Goal: Task Accomplishment & Management: Complete application form

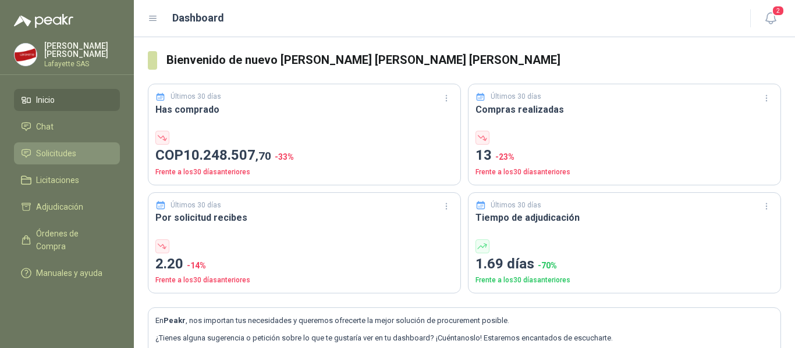
click at [73, 150] on span "Solicitudes" at bounding box center [56, 153] width 40 height 13
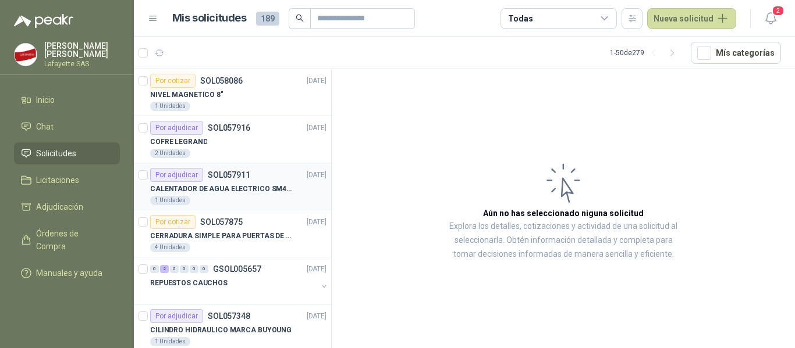
click at [209, 188] on p "CALENTADOR DE AGUA ELECTRICO SM400 5-9LITROS" at bounding box center [222, 189] width 145 height 11
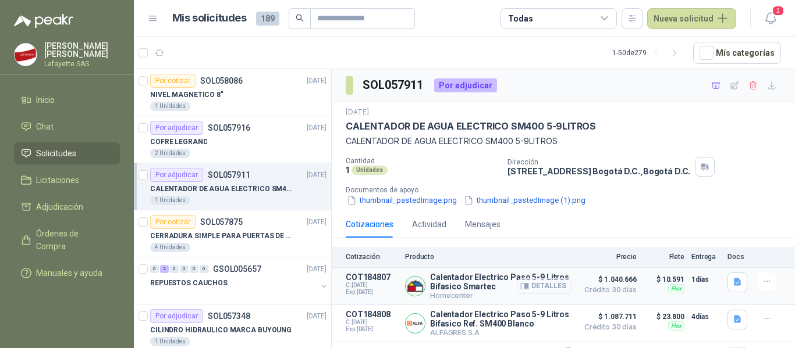
click at [535, 286] on button "Detalles" at bounding box center [544, 287] width 55 height 16
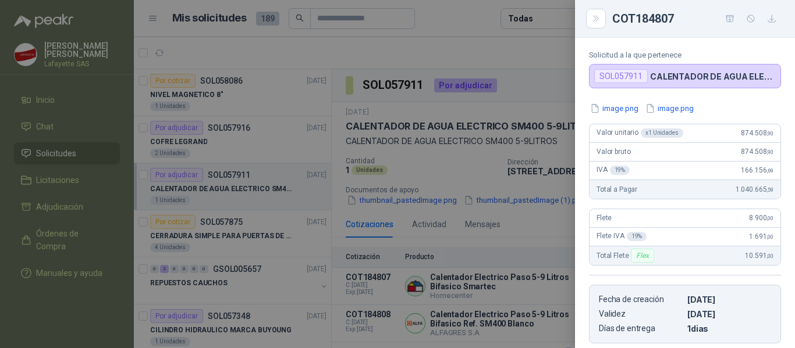
scroll to position [10, 0]
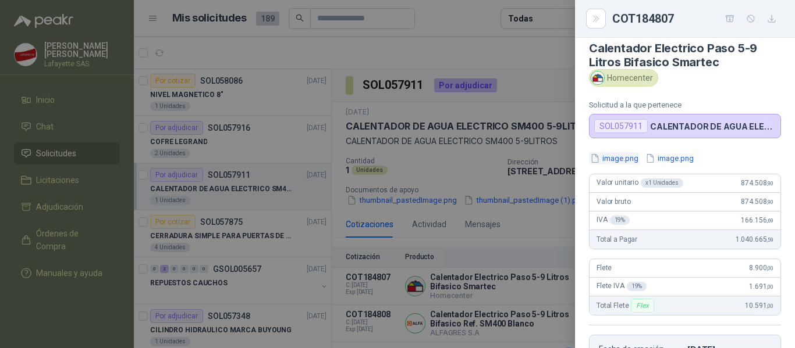
click at [628, 160] on button "image.png" at bounding box center [614, 158] width 51 height 12
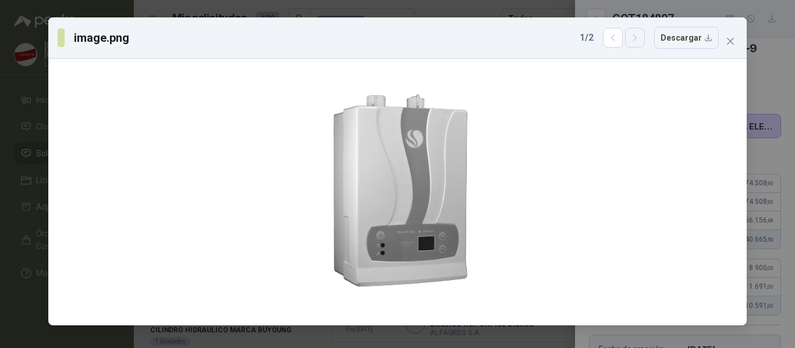
click at [640, 36] on icon "button" at bounding box center [635, 38] width 10 height 10
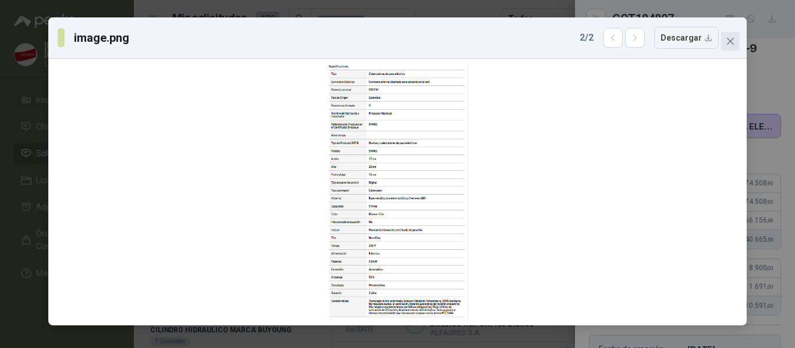
click at [725, 43] on icon "close" at bounding box center [729, 41] width 9 height 9
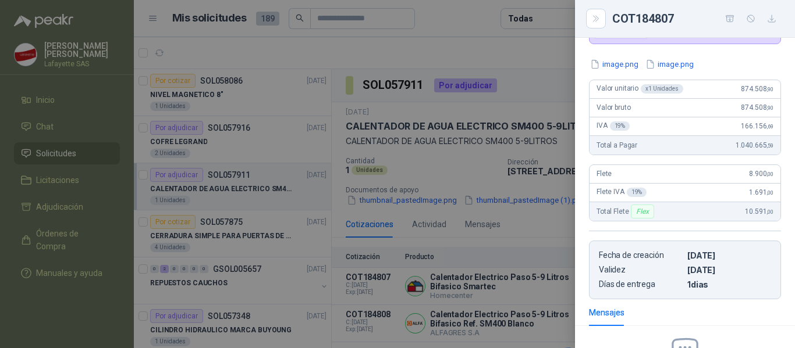
scroll to position [0, 0]
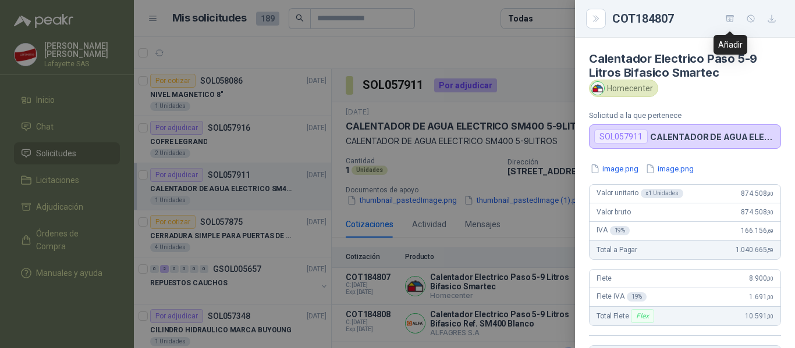
drag, startPoint x: 730, startPoint y: 19, endPoint x: 730, endPoint y: 25, distance: 5.8
click at [730, 19] on icon "button" at bounding box center [730, 19] width 10 height 10
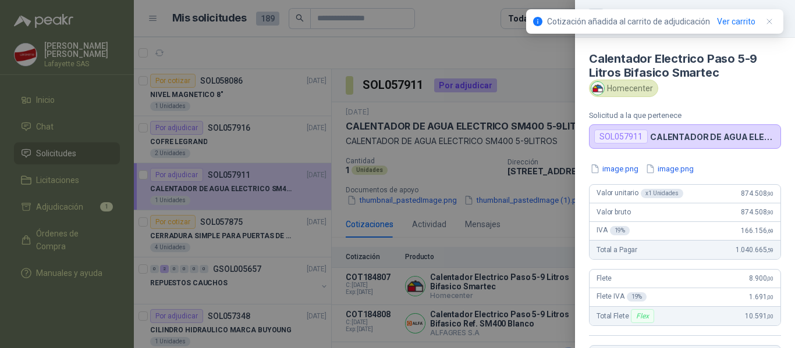
click at [77, 207] on div at bounding box center [397, 174] width 795 height 348
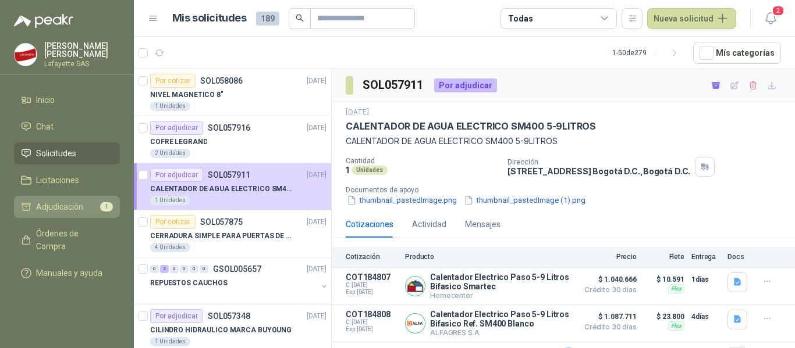
click at [70, 210] on span "Adjudicación" at bounding box center [59, 207] width 47 height 13
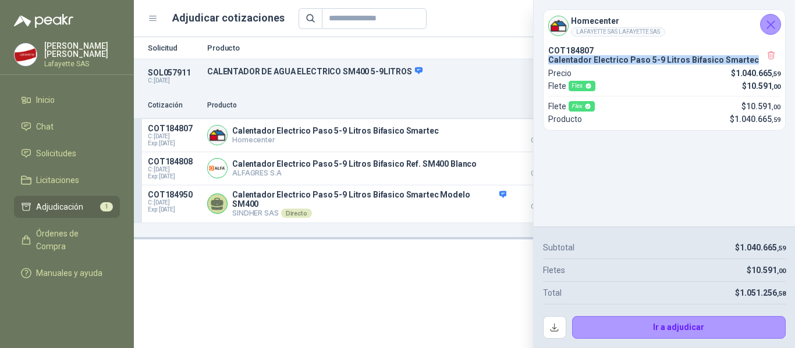
drag, startPoint x: 745, startPoint y: 60, endPoint x: 547, endPoint y: 58, distance: 198.4
click at [547, 58] on div "COT184807 Calentador Electrico Paso 5-9 Litros Bifasico Smartec Precio $ 1.040.…" at bounding box center [663, 85] width 241 height 89
copy p "Calentador Electrico Paso 5-9 Litros Bifasico Smartec"
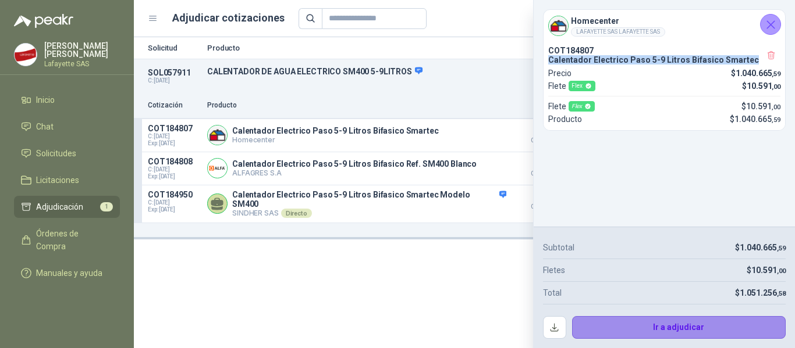
click at [711, 322] on button "Ir a adjudicar" at bounding box center [679, 327] width 214 height 23
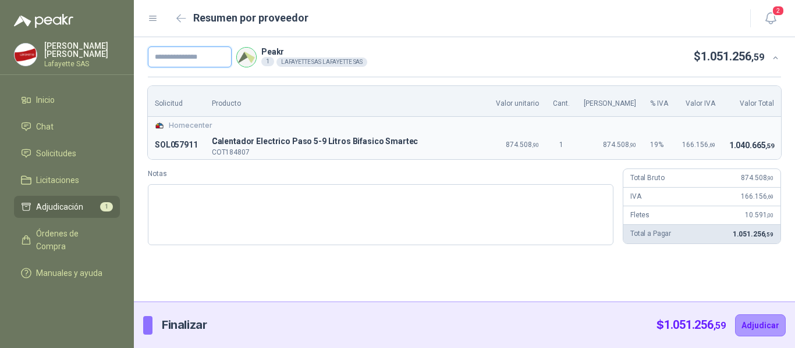
click at [193, 53] on input "text" at bounding box center [190, 57] width 84 height 21
paste input "******"
type input "******"
click at [758, 319] on button "Adjudicar" at bounding box center [760, 326] width 51 height 22
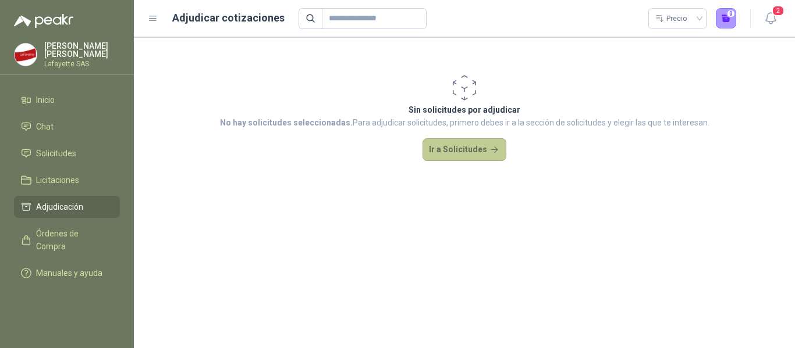
click at [456, 147] on button "Ir a Solicitudes" at bounding box center [464, 149] width 84 height 23
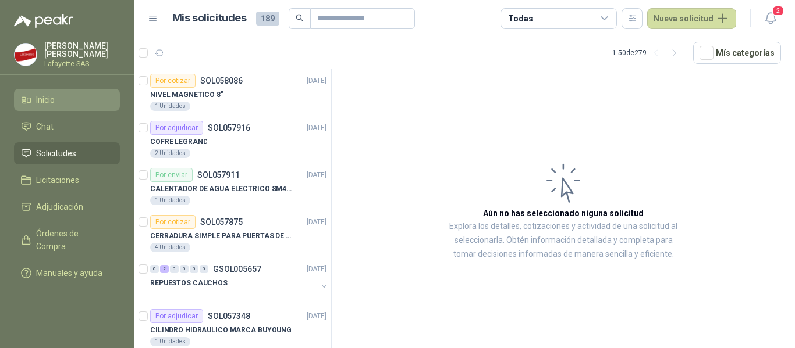
click at [50, 102] on span "Inicio" at bounding box center [45, 100] width 19 height 13
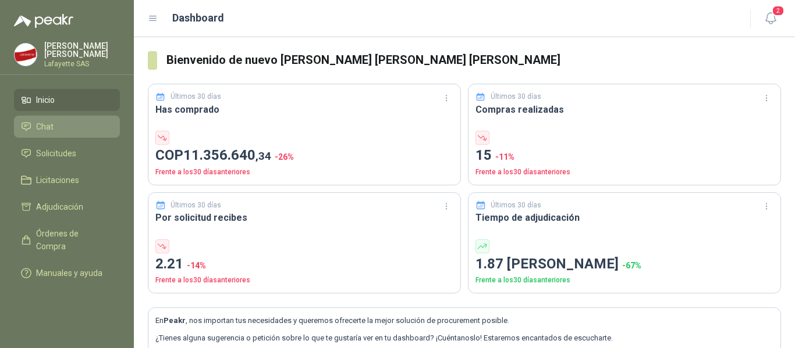
click at [52, 129] on span "Chat" at bounding box center [44, 126] width 17 height 13
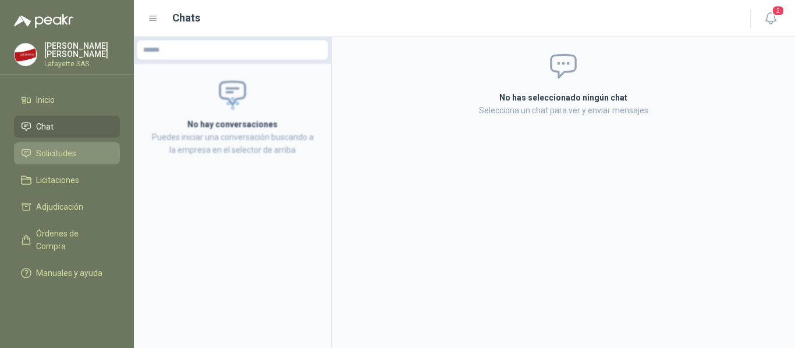
click at [62, 155] on span "Solicitudes" at bounding box center [56, 153] width 40 height 13
